Goal: Entertainment & Leisure: Consume media (video, audio)

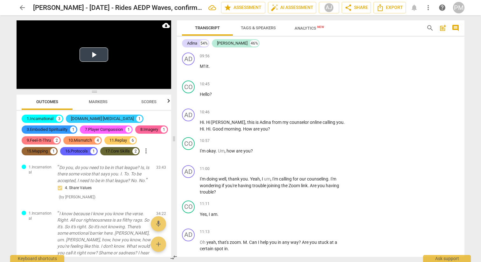
scroll to position [4968, 0]
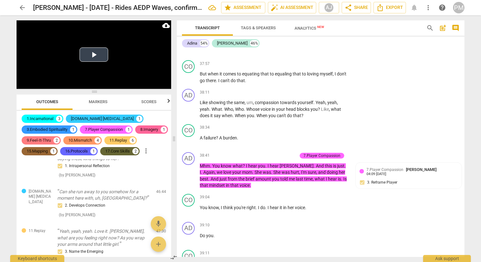
click at [98, 55] on button "Play Video" at bounding box center [93, 54] width 29 height 14
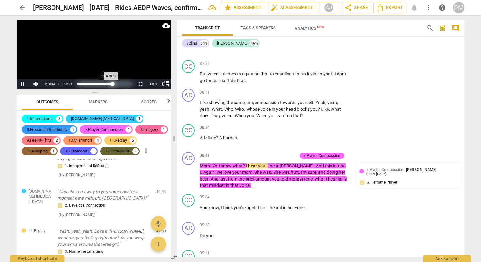
click at [106, 83] on div "Loaded : 0% Progress : 64.15%" at bounding box center [104, 84] width 54 height 2
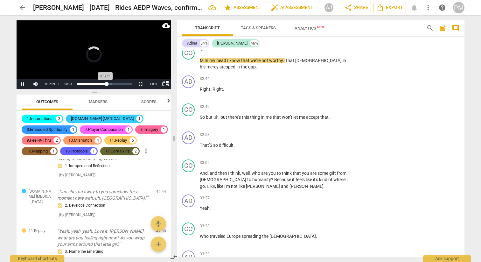
click at [109, 83] on div "Loaded : 0% Progress : 53.80%" at bounding box center [104, 84] width 59 height 10
click at [110, 83] on div "Loaded : 0% Progress : 59.65%" at bounding box center [104, 84] width 54 height 2
click at [107, 83] on div "Loaded : 0% Progress : 59.65%" at bounding box center [104, 84] width 59 height 10
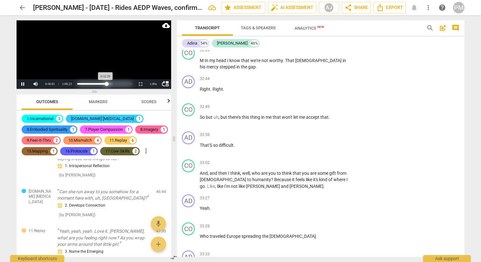
click at [106, 83] on div "Loaded : 0% Progress : 53.80%" at bounding box center [104, 84] width 54 height 2
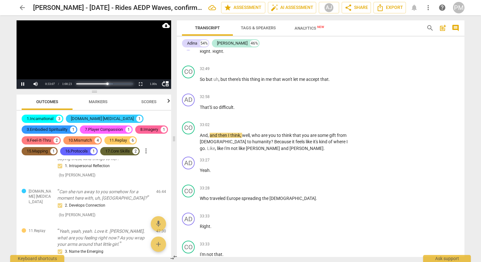
scroll to position [4119, 0]
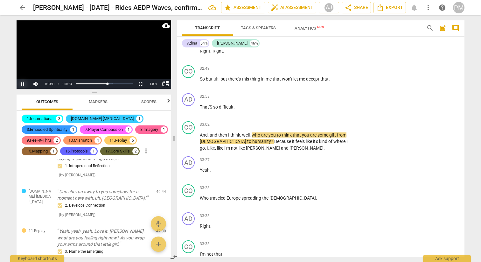
click at [24, 82] on button "Pause" at bounding box center [23, 84] width 13 height 10
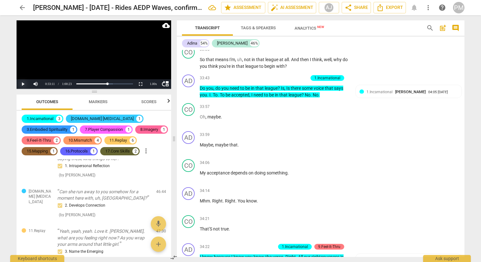
scroll to position [4354, 0]
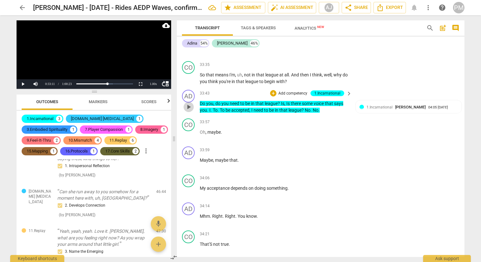
drag, startPoint x: 191, startPoint y: 99, endPoint x: 191, endPoint y: 105, distance: 6.1
click at [191, 103] on span "play_arrow" at bounding box center [189, 107] width 8 height 8
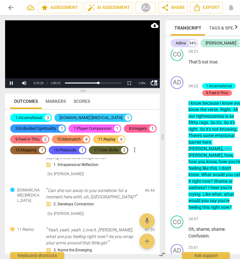
scroll to position [6131, 0]
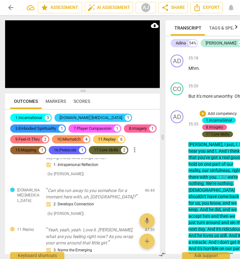
click at [225, 118] on div "1.Incarnational" at bounding box center [219, 121] width 26 height 6
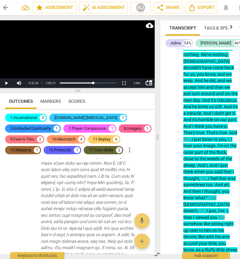
scroll to position [0, 0]
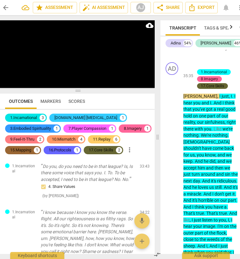
click at [26, 116] on div "1.Incarnational" at bounding box center [23, 118] width 27 height 6
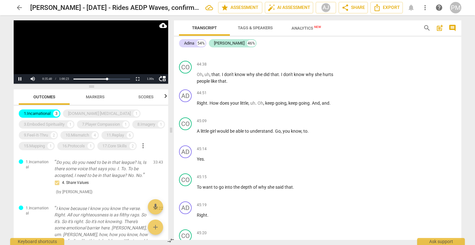
scroll to position [4640, 0]
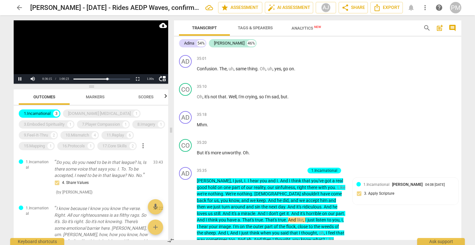
click at [45, 60] on video at bounding box center [91, 51] width 154 height 63
